Goal: Task Accomplishment & Management: Complete application form

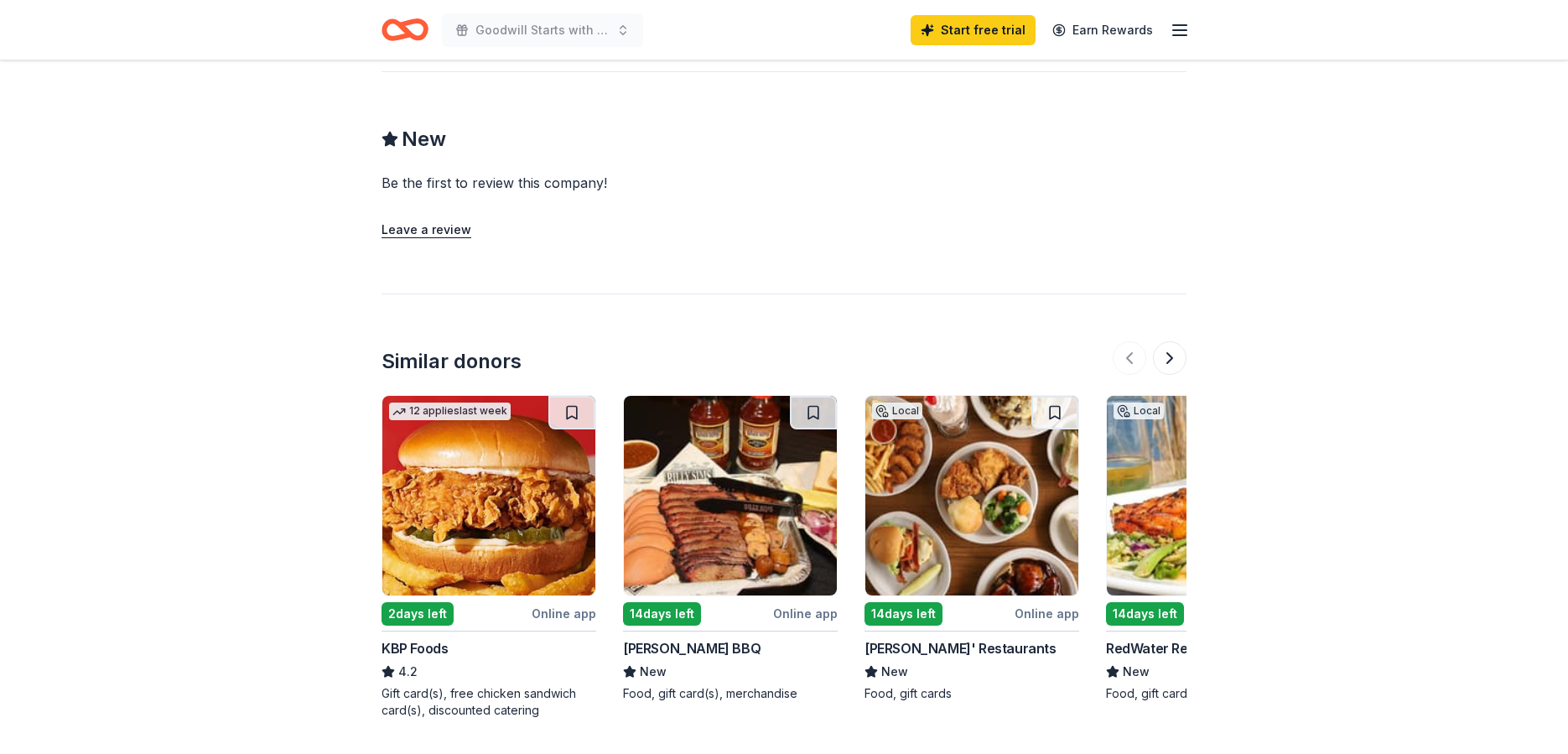
scroll to position [1506, 0]
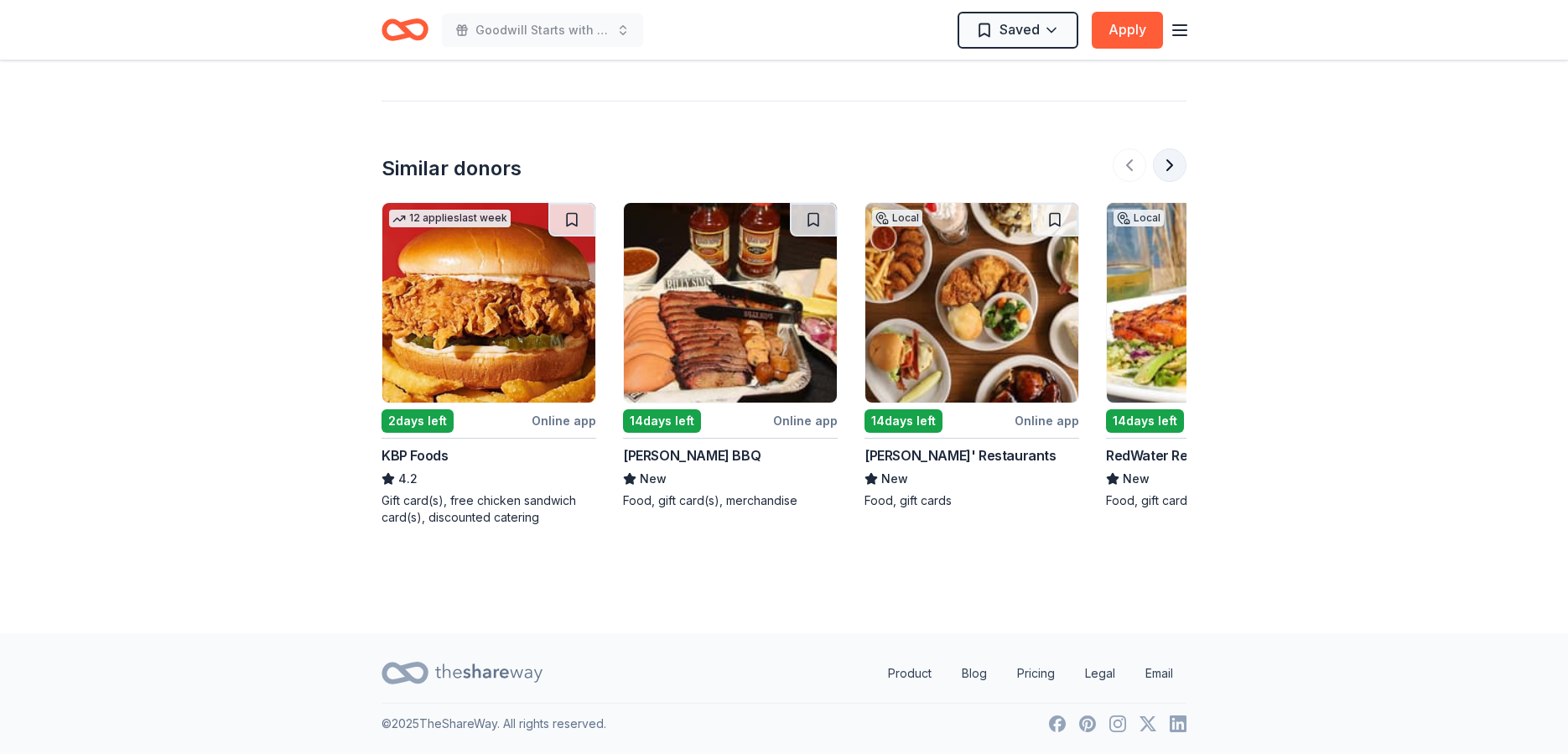
click at [1170, 165] on button at bounding box center [1169, 165] width 33 height 33
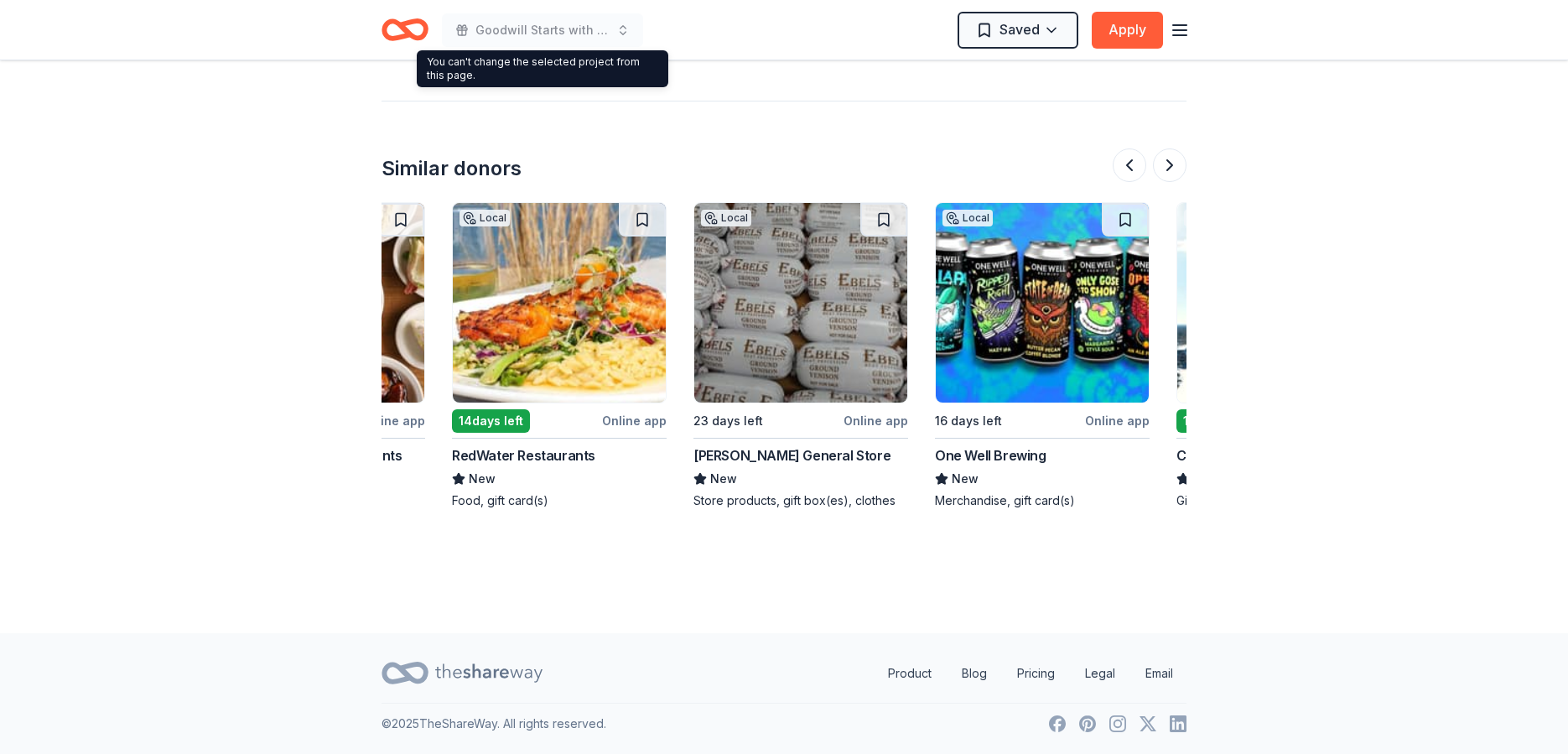
scroll to position [0, 725]
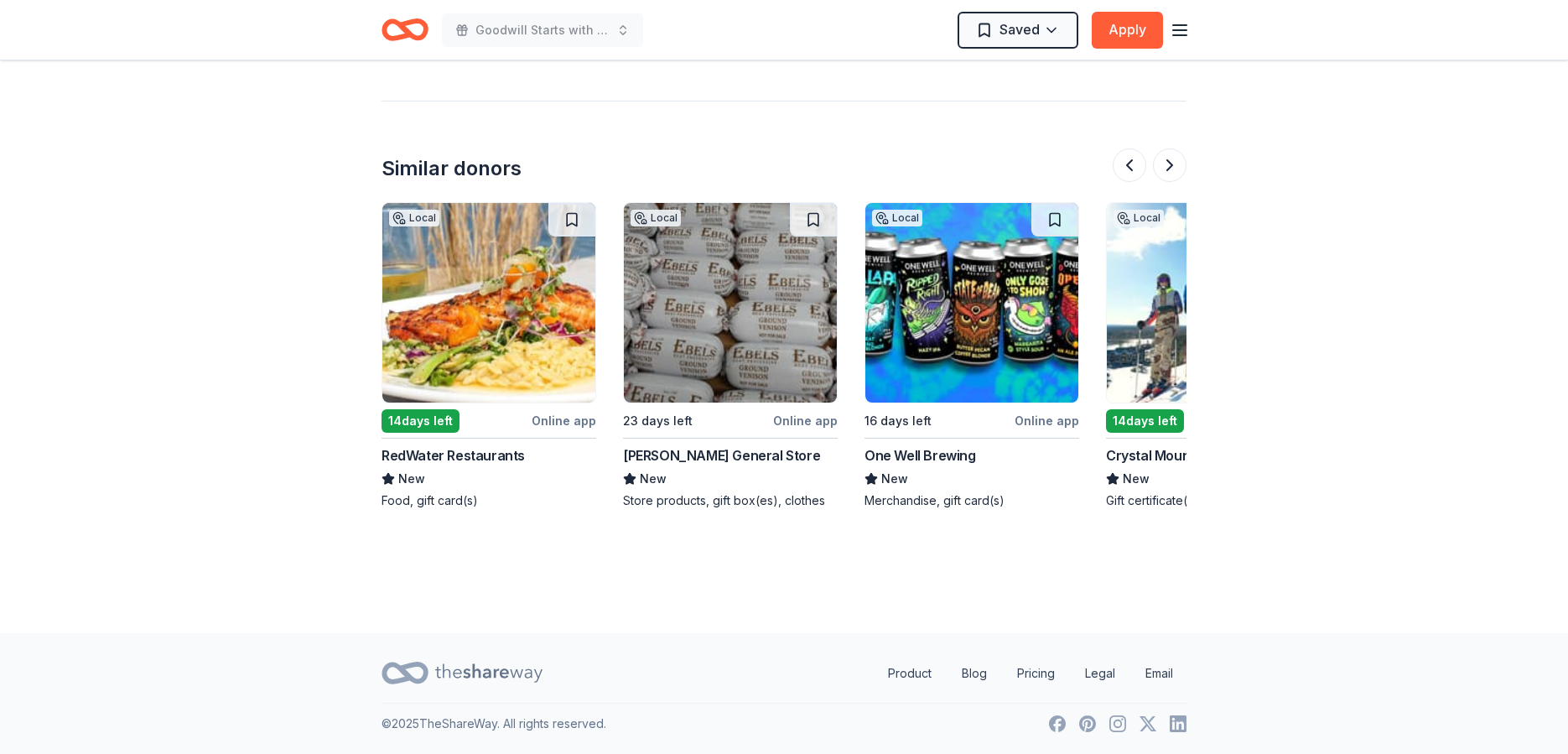
click at [1177, 23] on icon "button" at bounding box center [1180, 30] width 20 height 20
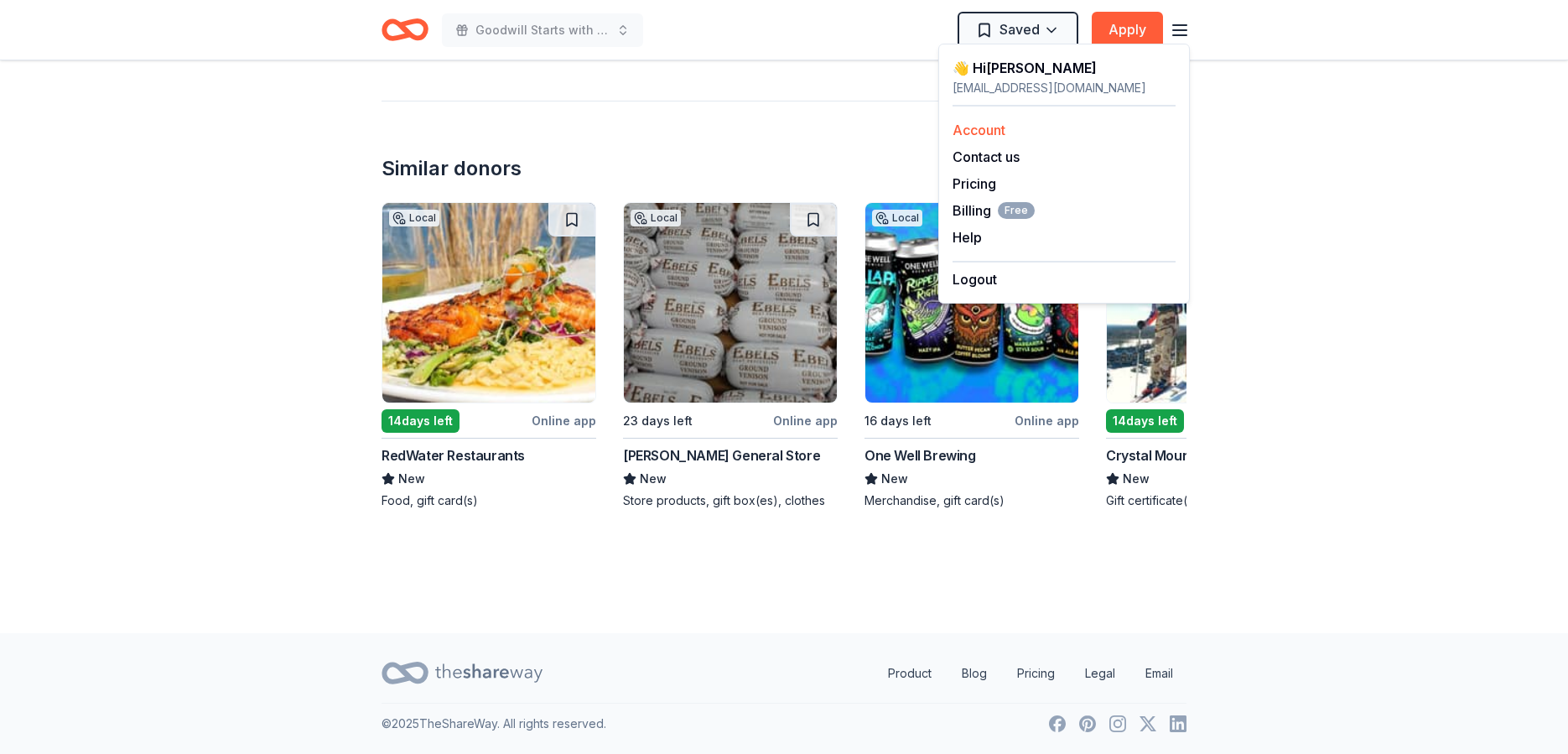
click at [979, 126] on link "Account" at bounding box center [979, 130] width 52 height 17
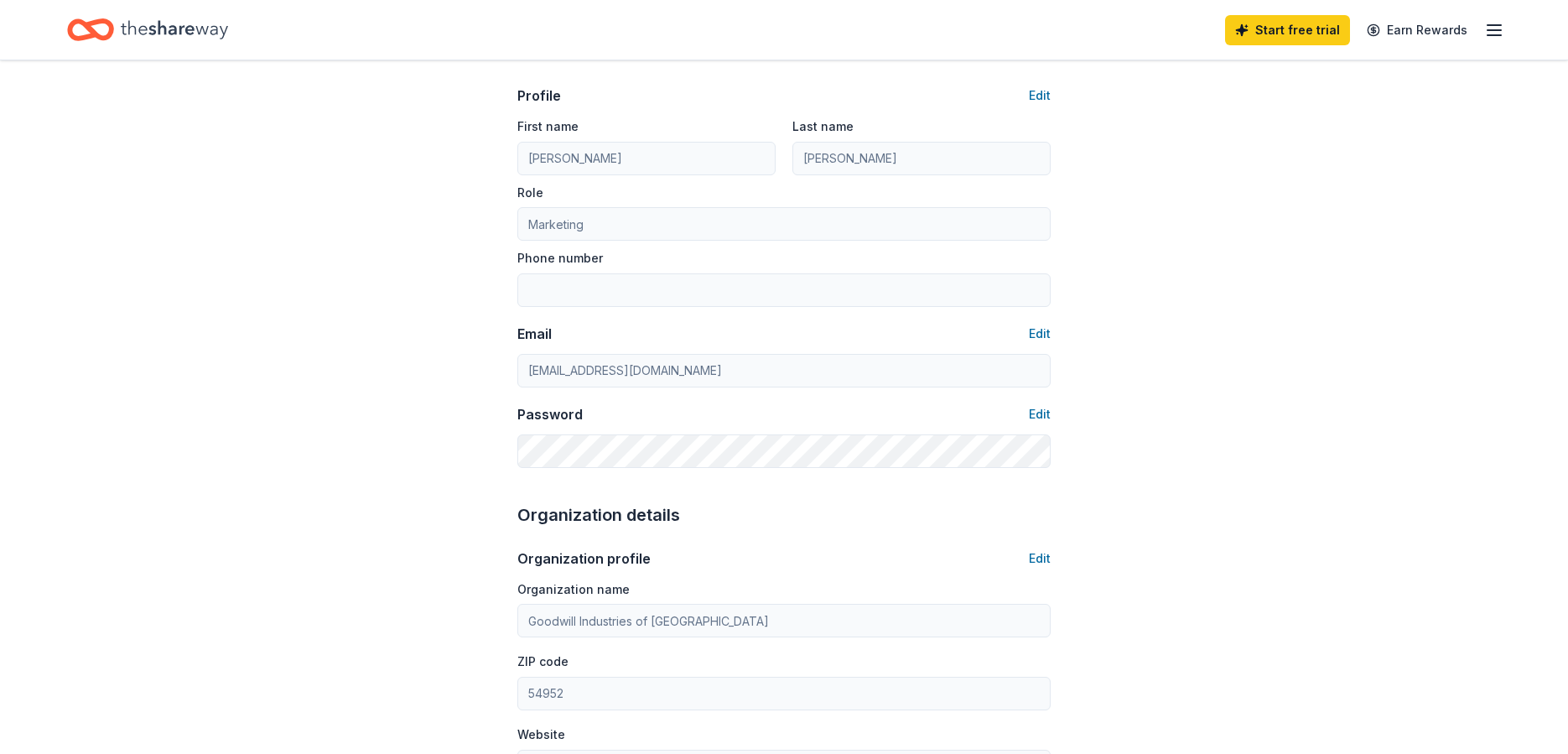
scroll to position [335, 0]
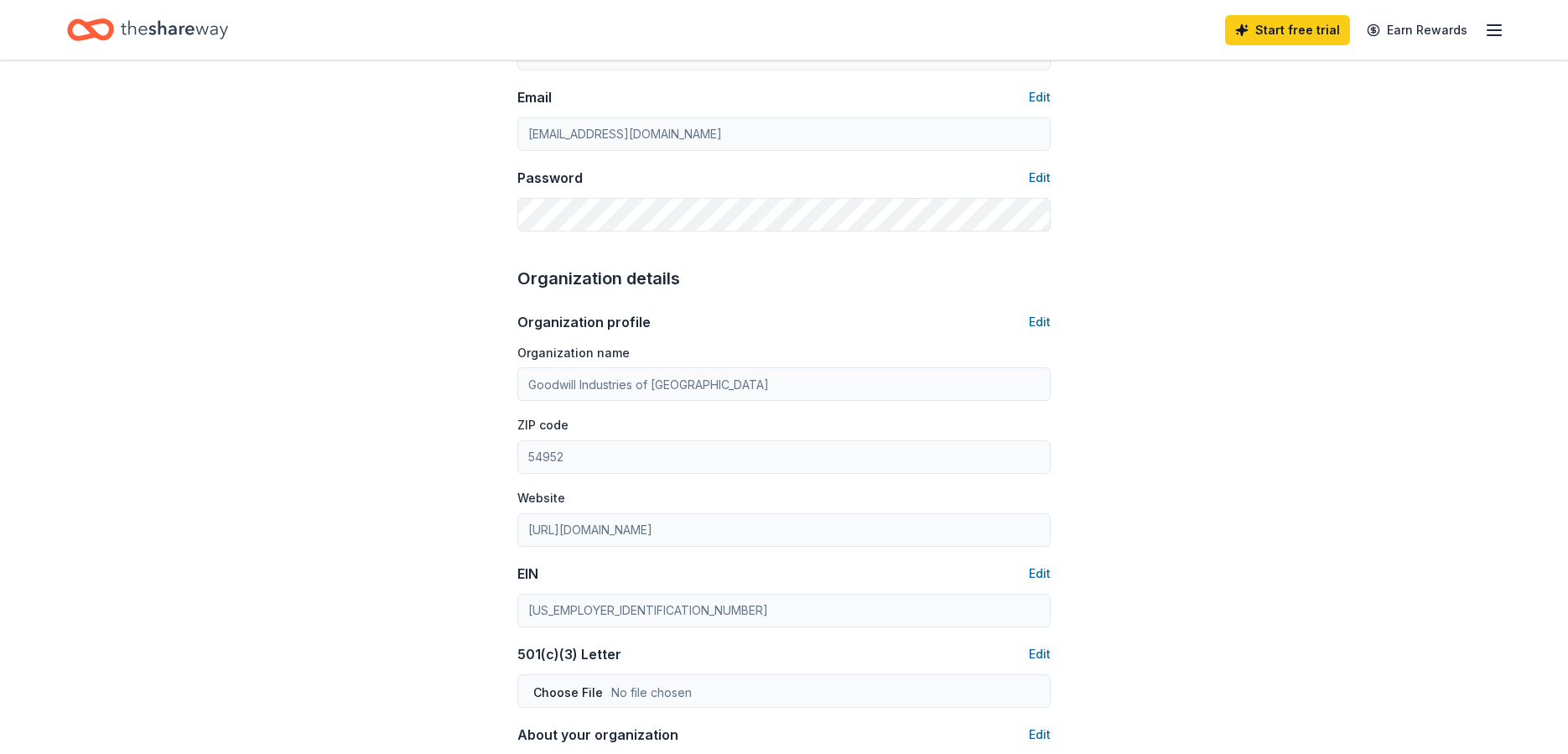
click at [1487, 29] on icon "button" at bounding box center [1494, 30] width 20 height 20
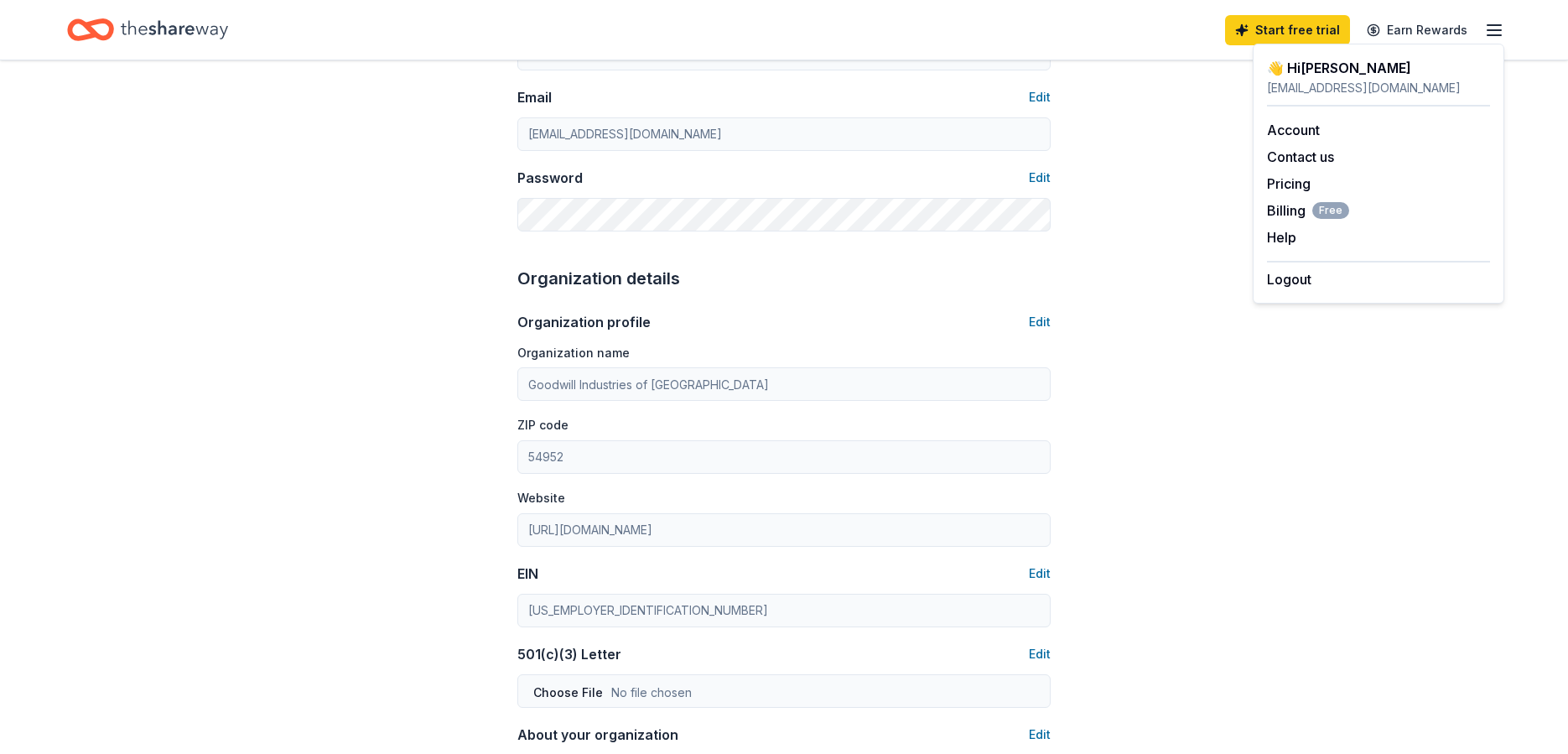
click at [147, 29] on icon "Home" at bounding box center [174, 29] width 108 height 34
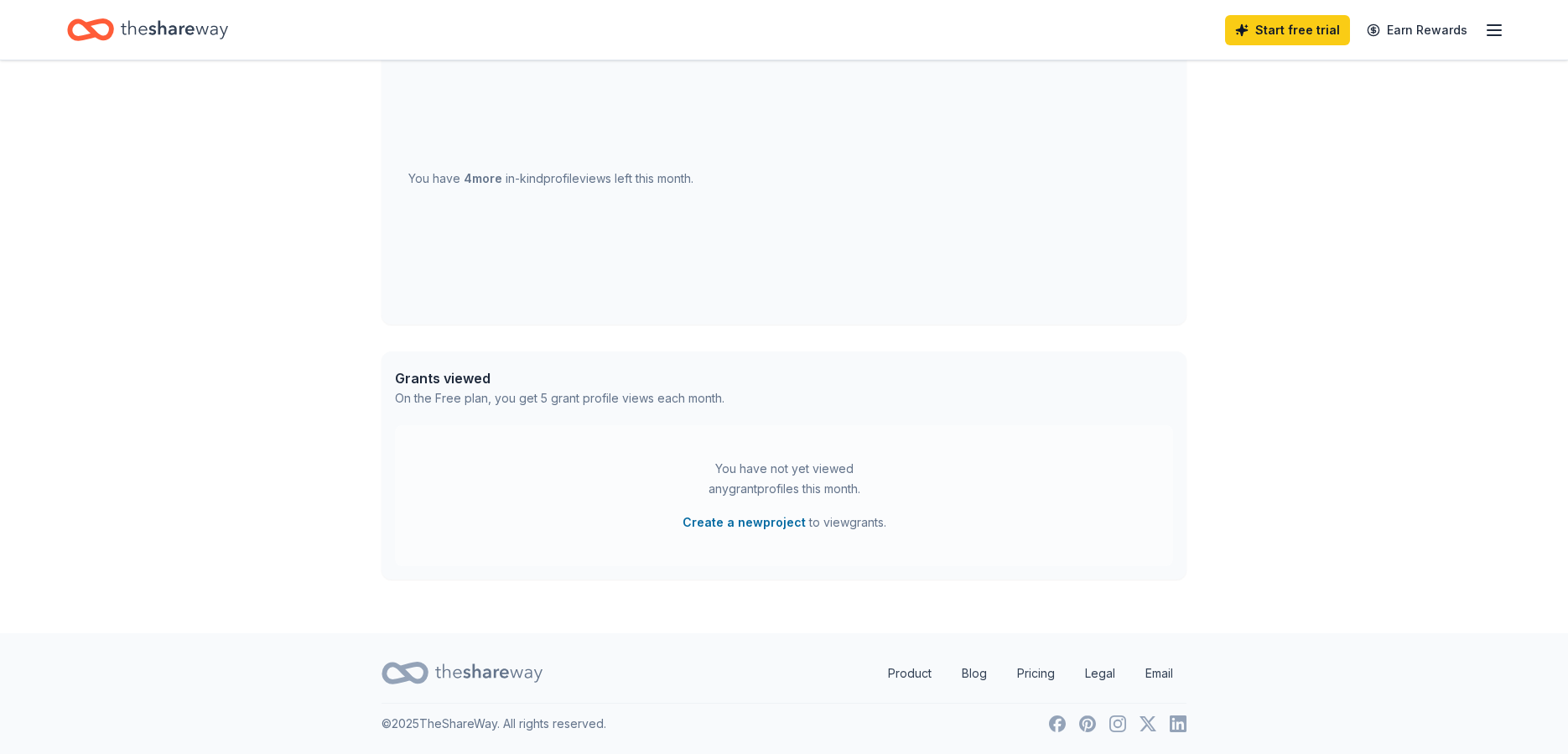
scroll to position [262, 0]
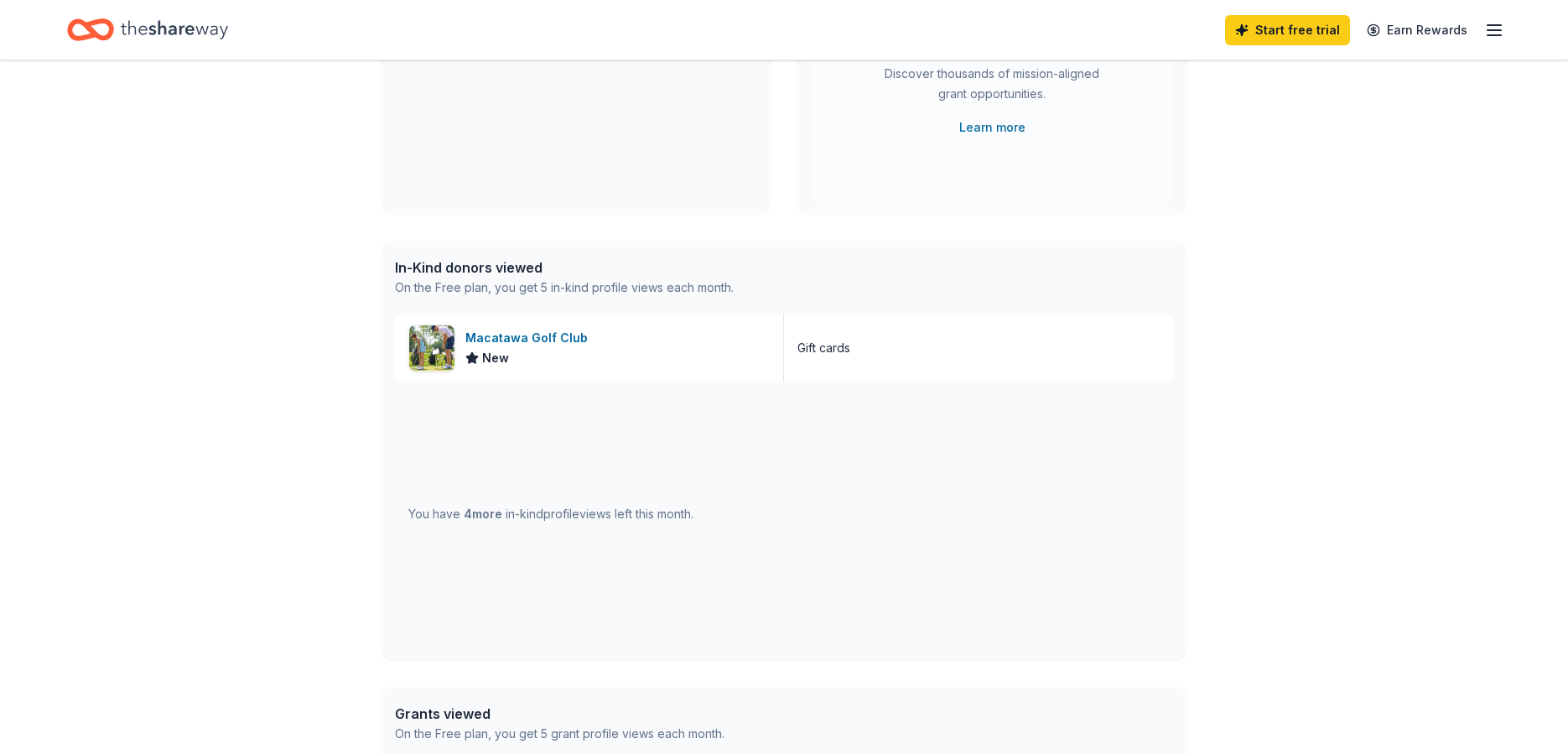
click at [639, 295] on div "On the Free plan, you get 5 in-kind profile views each month." at bounding box center [564, 287] width 339 height 20
click at [475, 258] on div "In-Kind donors viewed" at bounding box center [564, 268] width 339 height 20
click at [465, 267] on div "In-Kind donors viewed" at bounding box center [564, 268] width 339 height 20
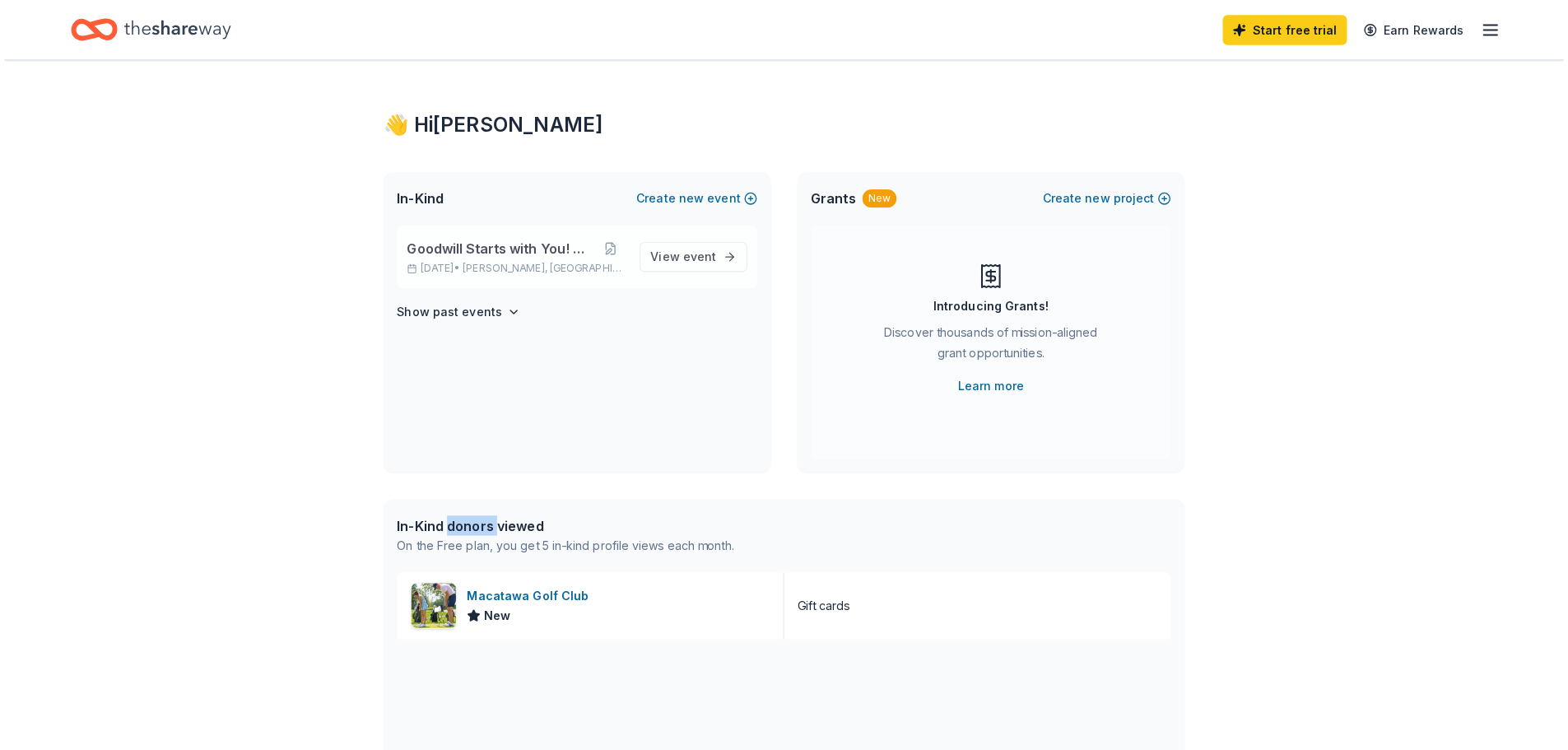
scroll to position [0, 0]
click at [883, 604] on div "Gift cards" at bounding box center [961, 599] width 382 height 66
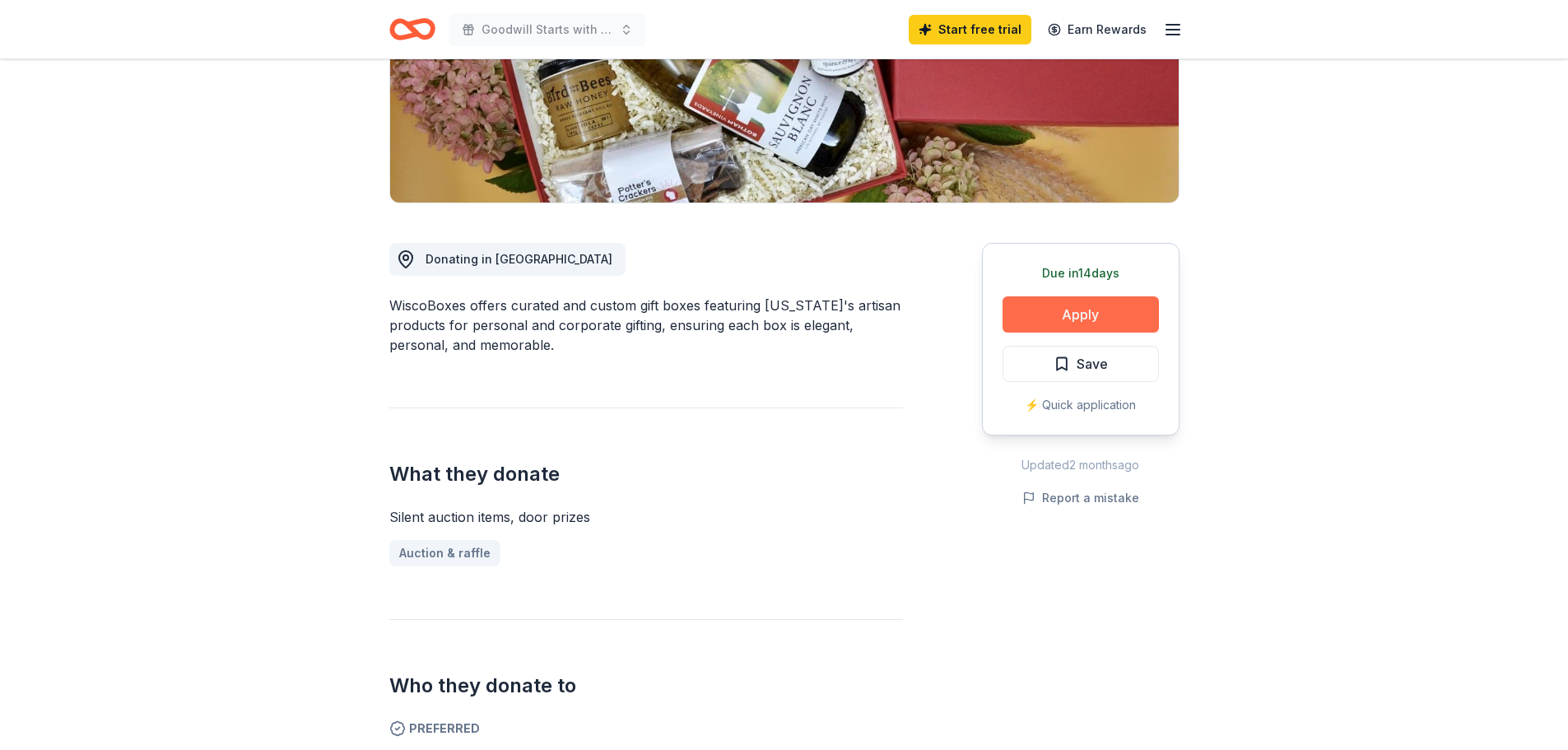
scroll to position [164, 0]
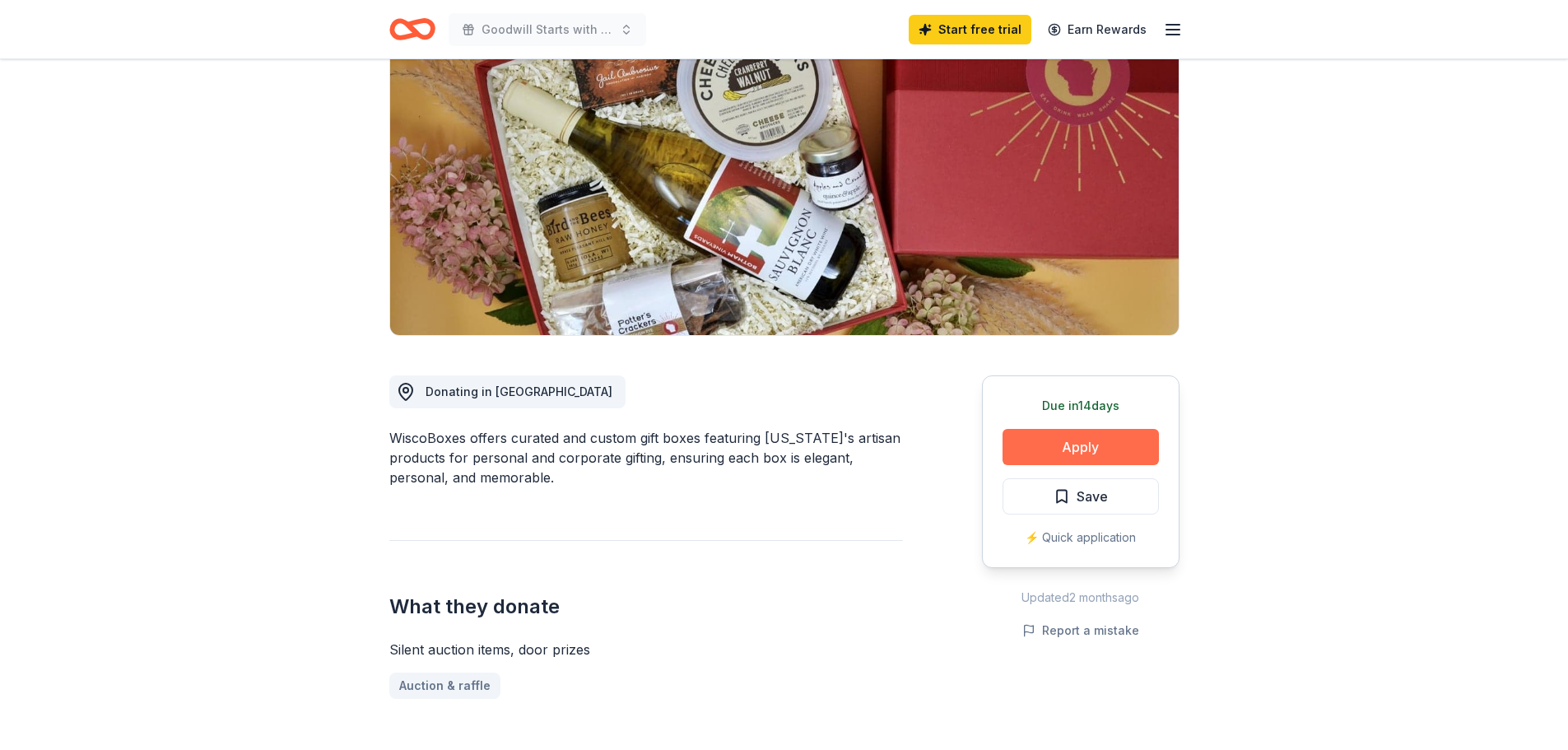
click at [1089, 441] on button "Apply" at bounding box center [1080, 447] width 156 height 36
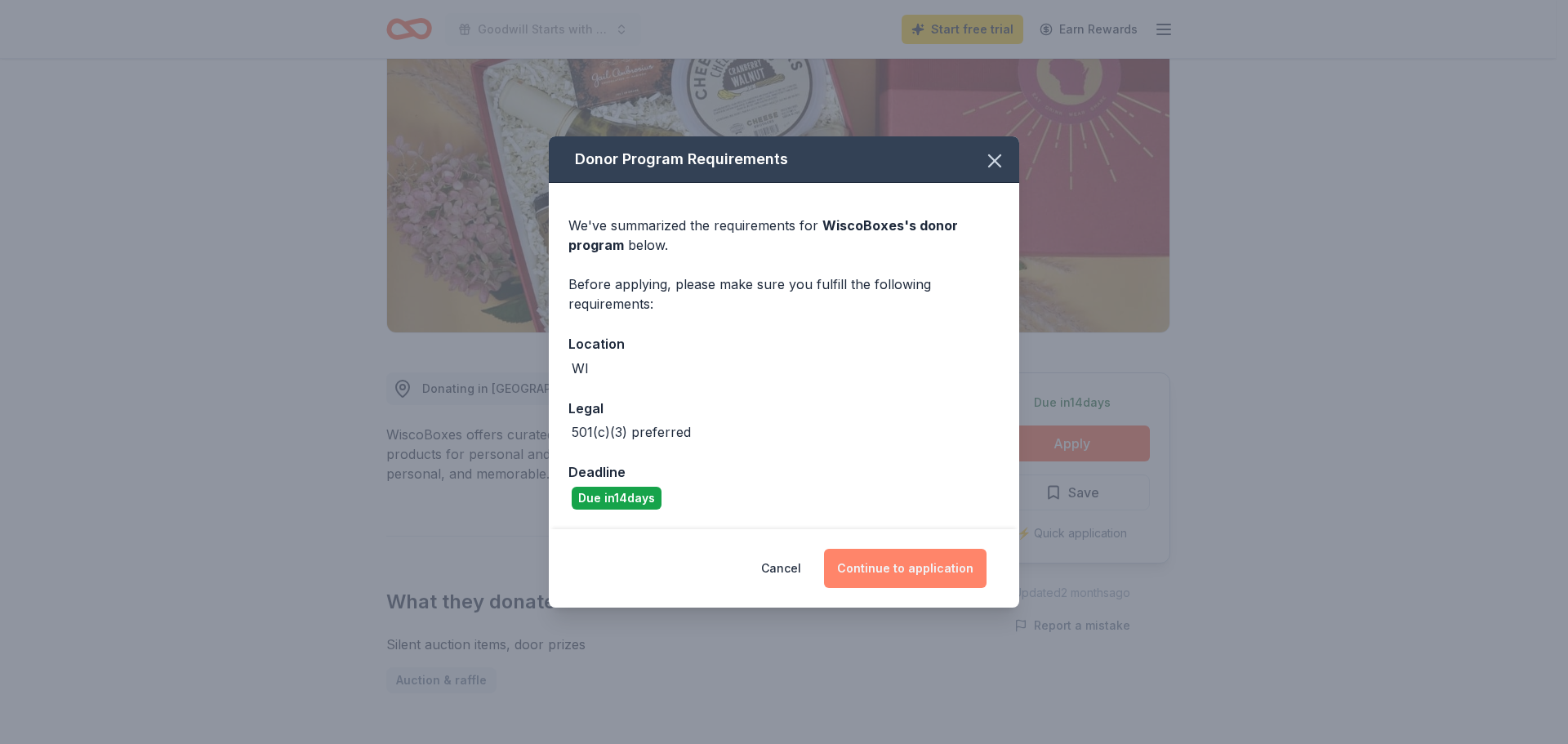
click at [936, 574] on button "Continue to application" at bounding box center [905, 568] width 162 height 39
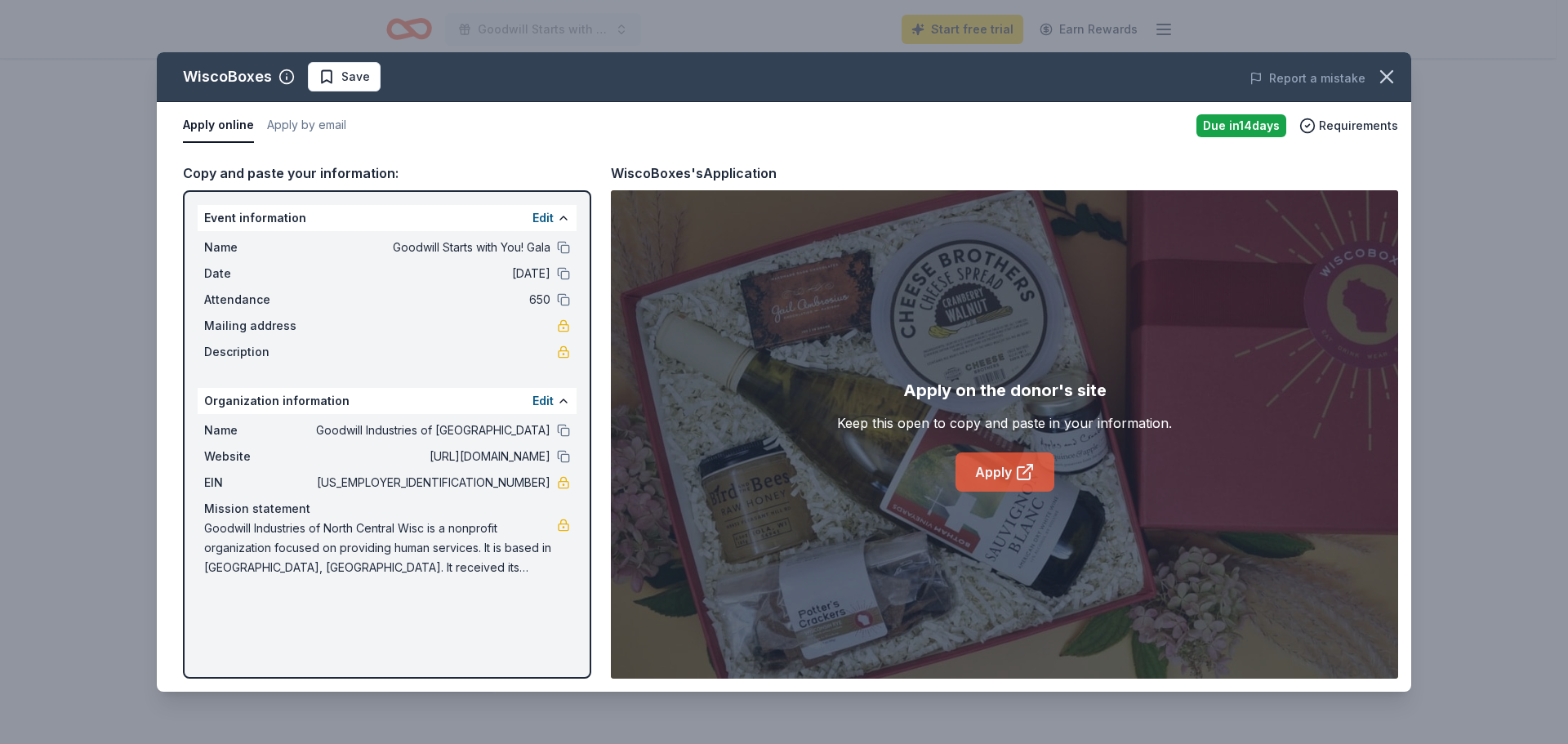
click at [1023, 469] on icon at bounding box center [1025, 472] width 20 height 20
click at [1379, 80] on icon "button" at bounding box center [1387, 77] width 23 height 23
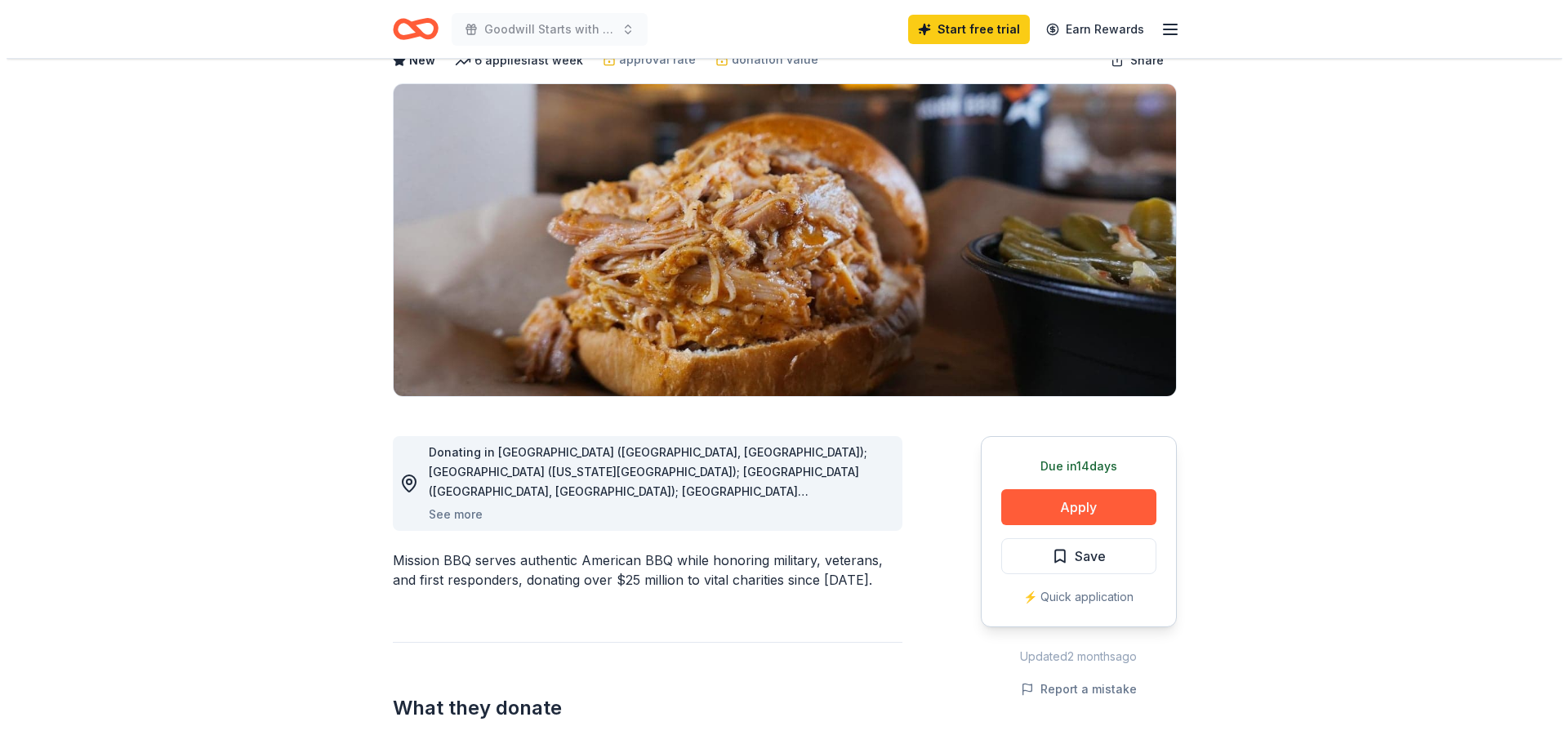
scroll to position [245, 0]
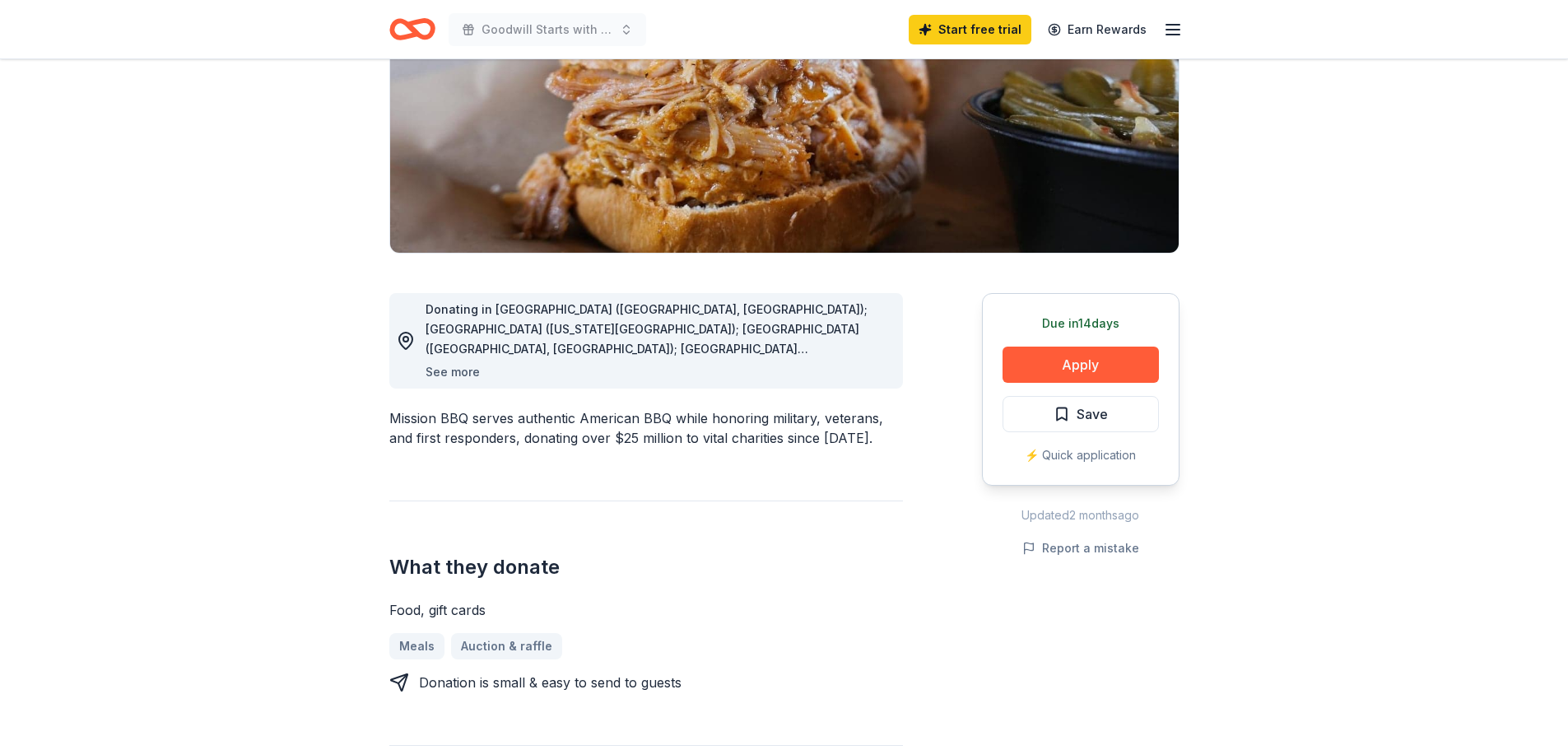
click at [453, 374] on button "See more" at bounding box center [453, 372] width 54 height 20
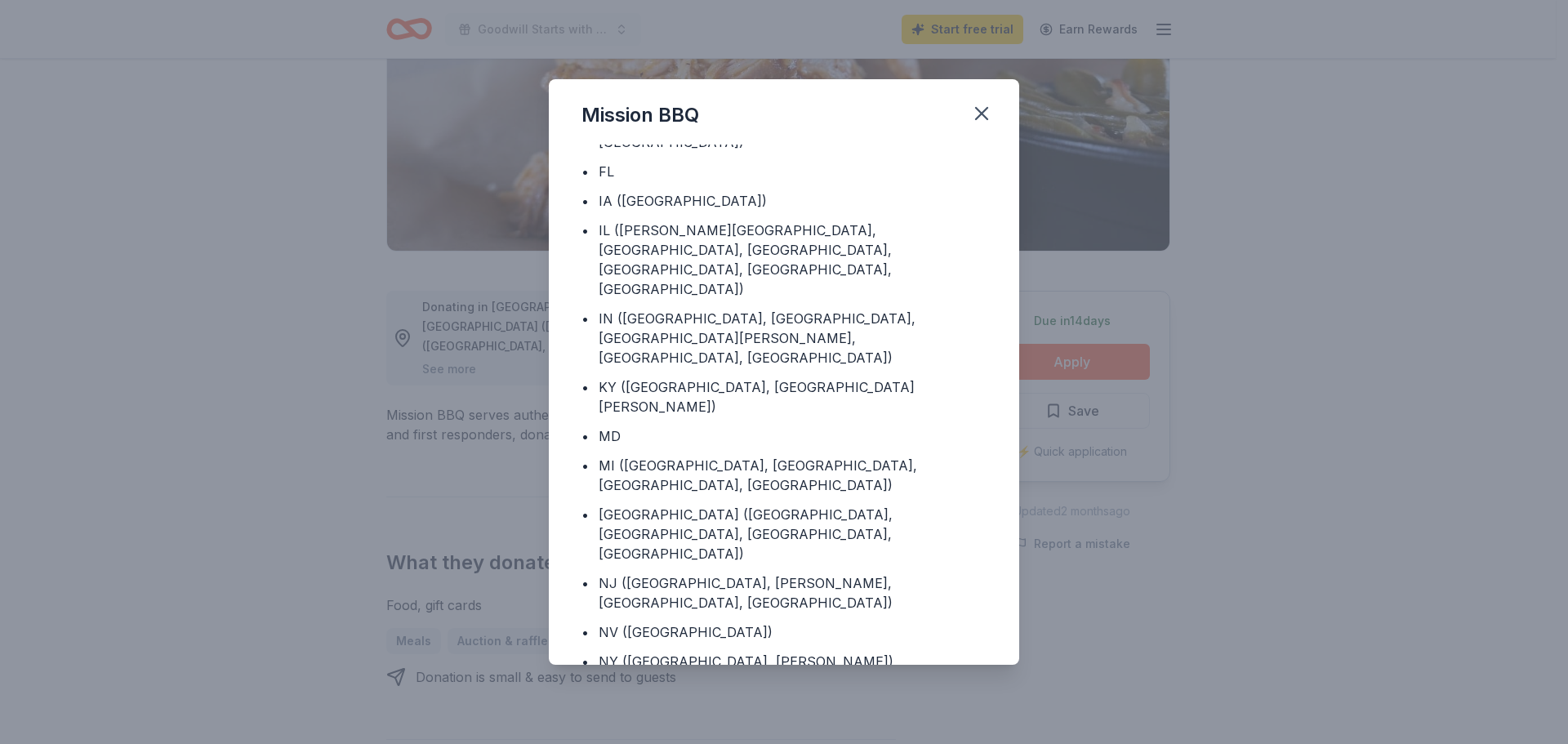
scroll to position [234, 0]
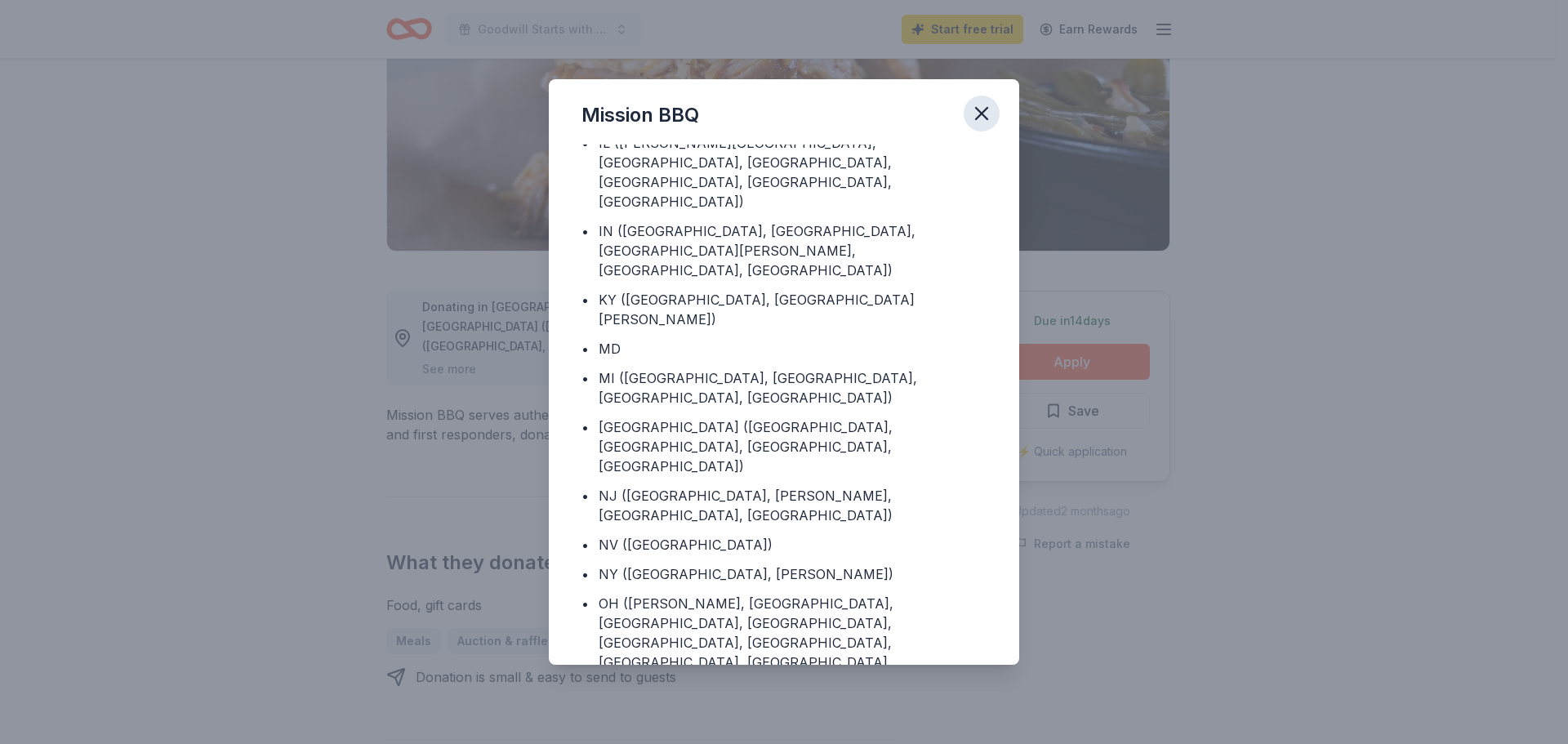
click at [983, 115] on icon "button" at bounding box center [981, 113] width 12 height 12
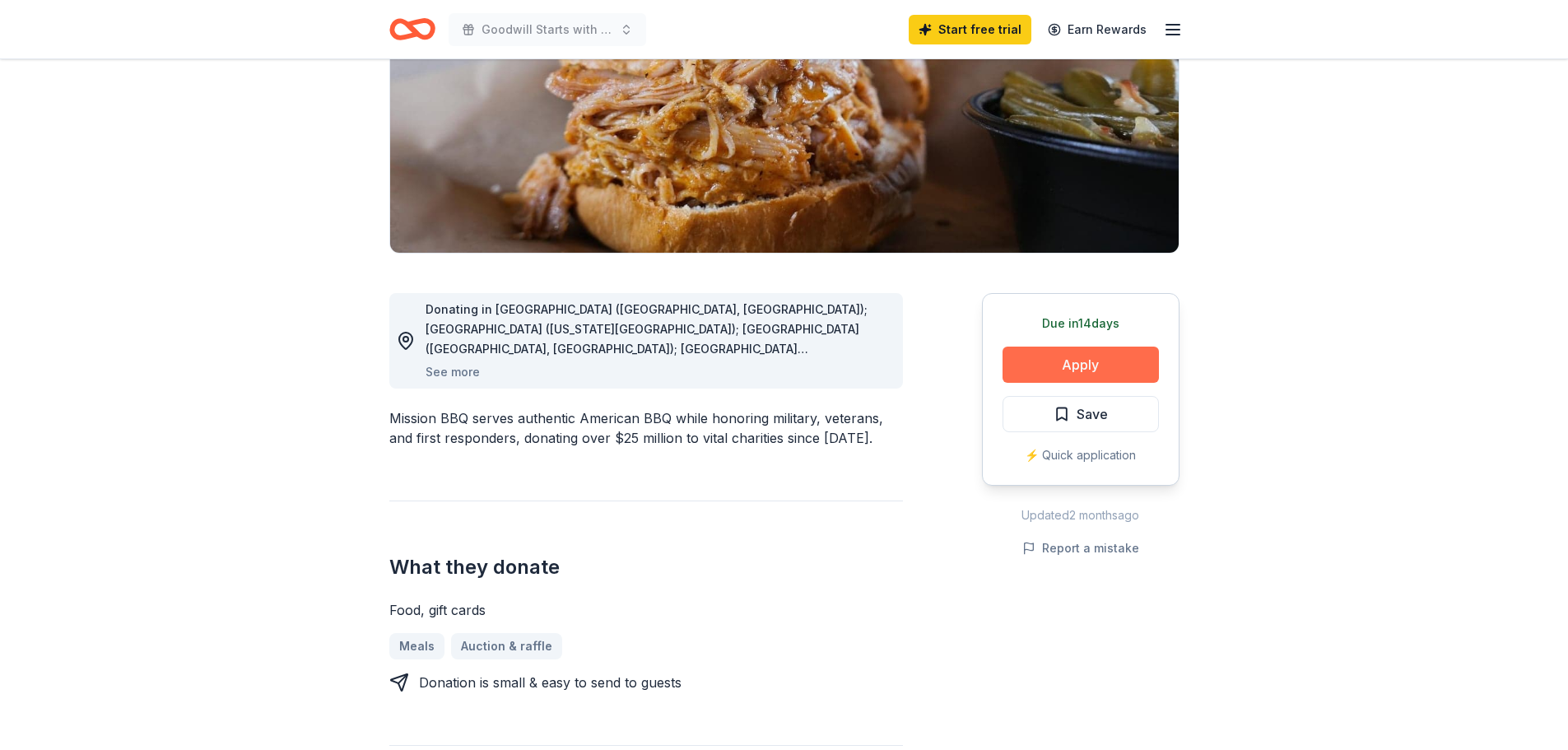
click at [1043, 359] on button "Apply" at bounding box center [1080, 364] width 156 height 36
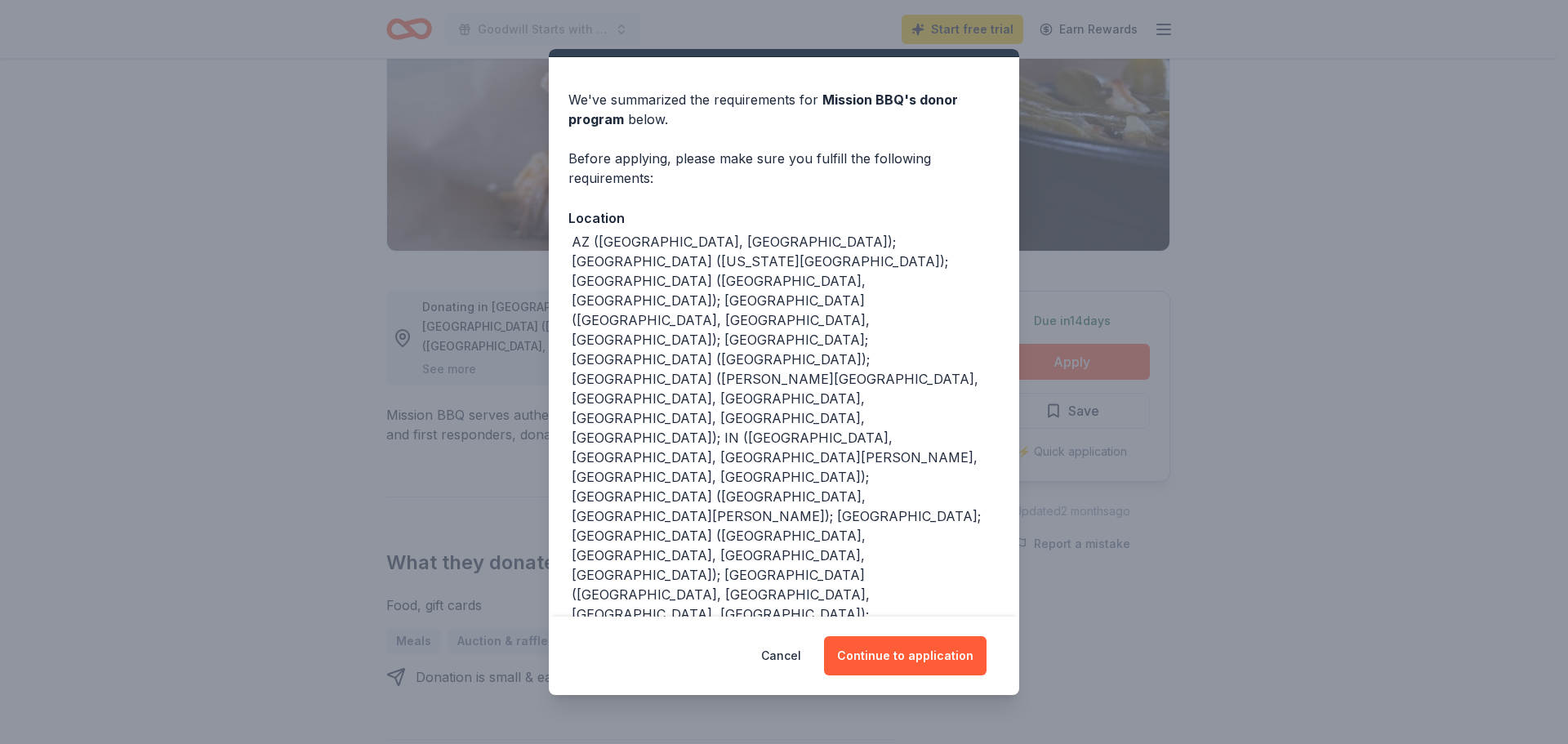
scroll to position [59, 0]
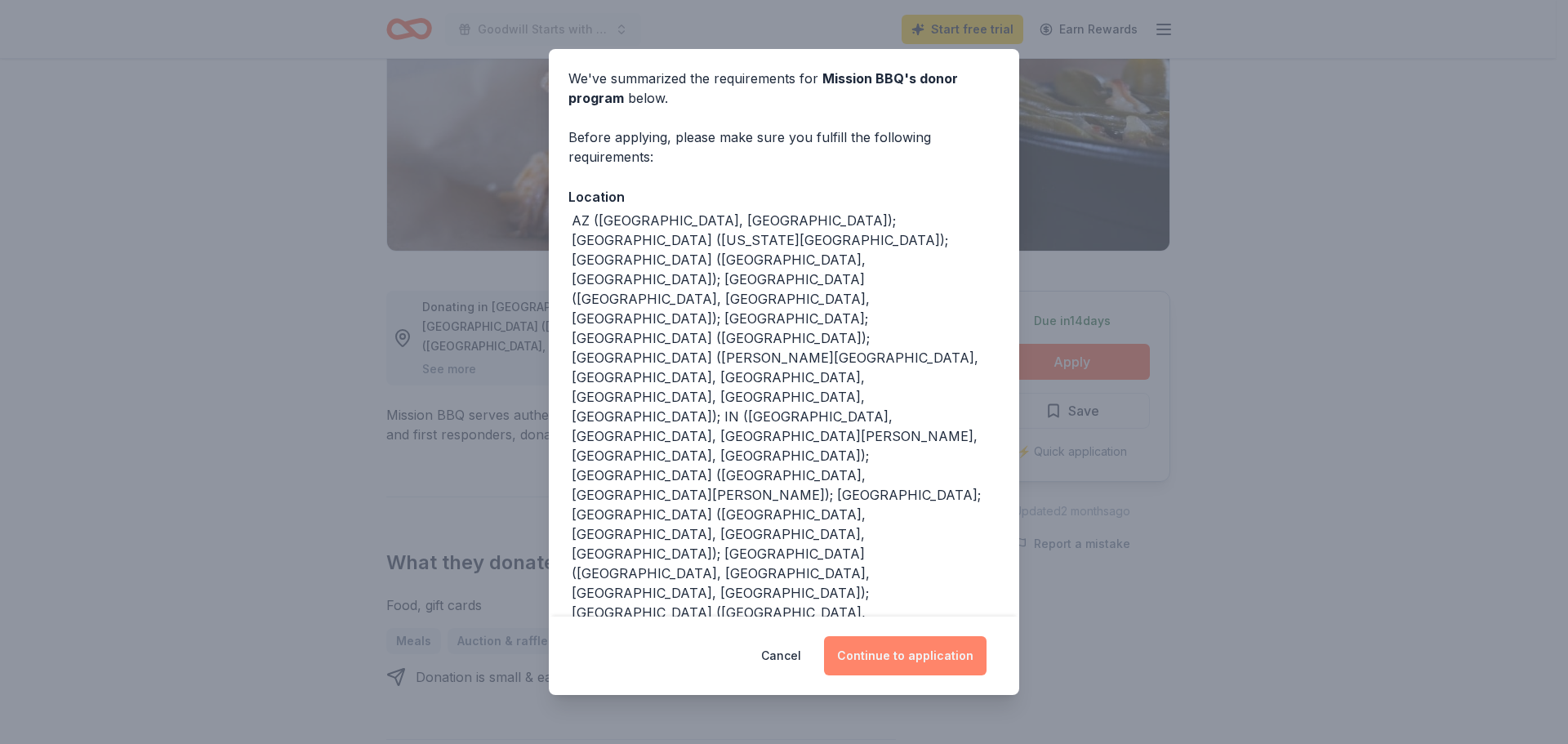
click at [894, 646] on button "Continue to application" at bounding box center [905, 656] width 162 height 39
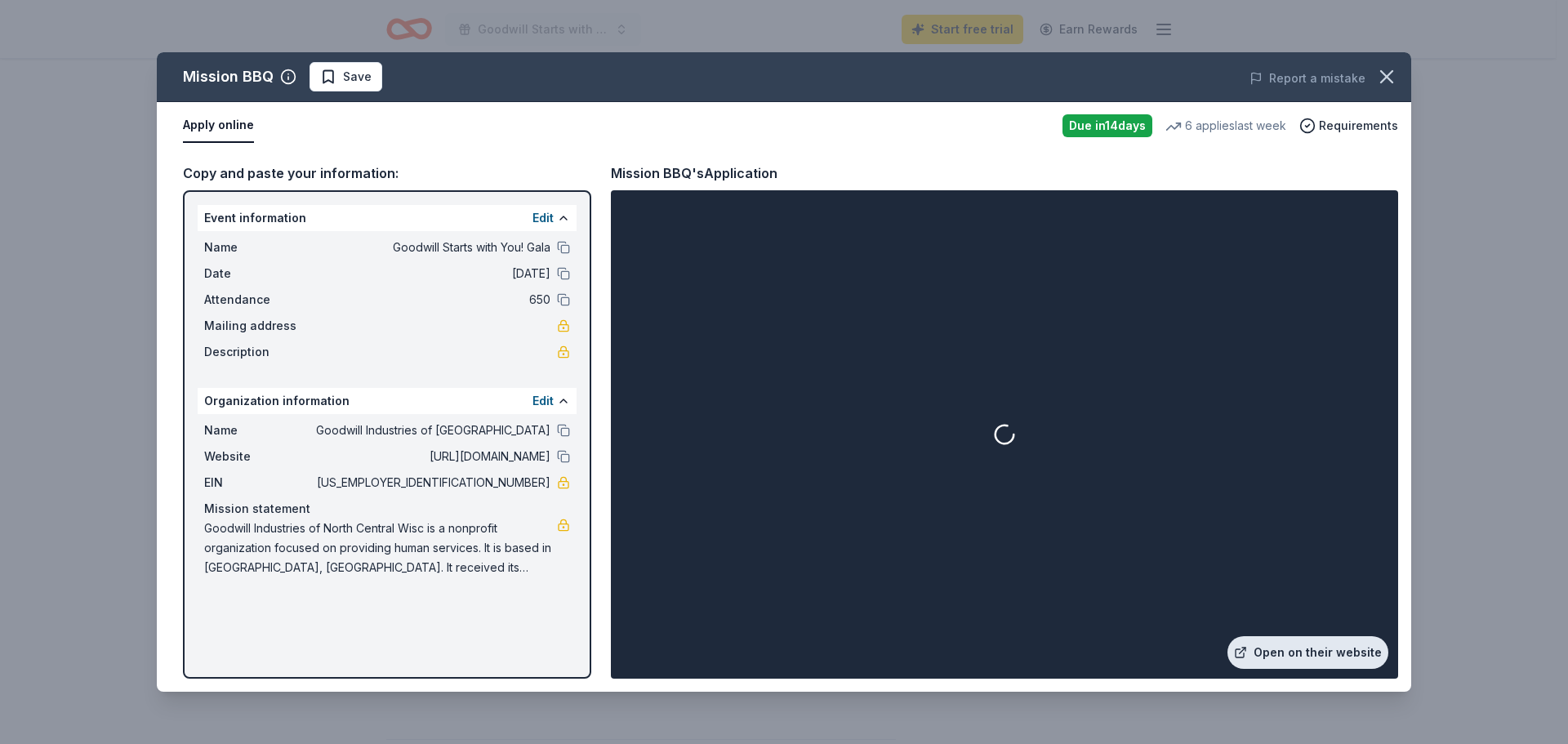
click at [1319, 647] on link "Open on their website" at bounding box center [1307, 653] width 160 height 32
